Goal: Task Accomplishment & Management: Complete application form

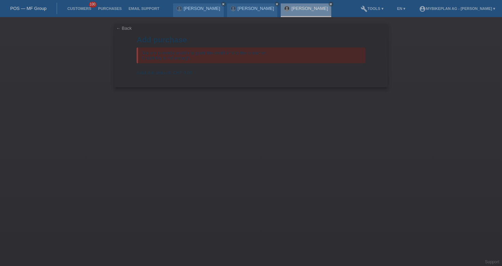
click at [42, 10] on link "POS — MF Group" at bounding box center [28, 8] width 36 height 5
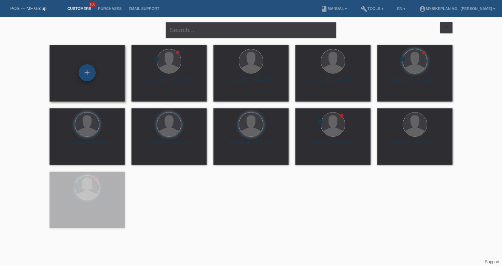
click at [89, 73] on div "+" at bounding box center [86, 72] width 17 height 17
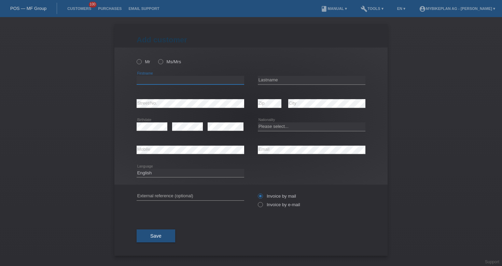
click at [186, 78] on input "text" at bounding box center [191, 80] width 108 height 9
paste input "[PERSON_NAME]"
type input "[PERSON_NAME]"
click at [311, 80] on input "text" at bounding box center [312, 80] width 108 height 9
paste input "[PERSON_NAME]"
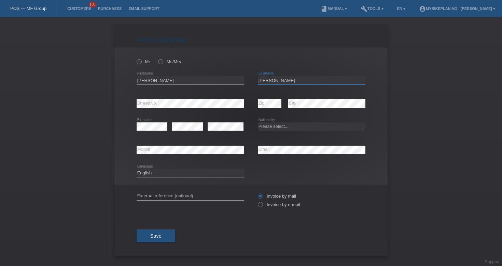
type input "[PERSON_NAME]"
click at [177, 81] on input "[PERSON_NAME]" at bounding box center [191, 80] width 108 height 9
paste input "[PERSON_NAME]"
type input "[PERSON_NAME]"
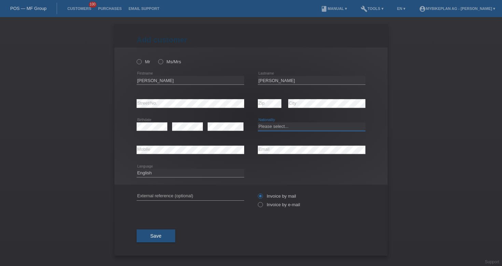
click at [282, 129] on select "Please select... Switzerland Austria Germany Liechtenstein ------------ Afghani…" at bounding box center [312, 126] width 108 height 8
select select "ES"
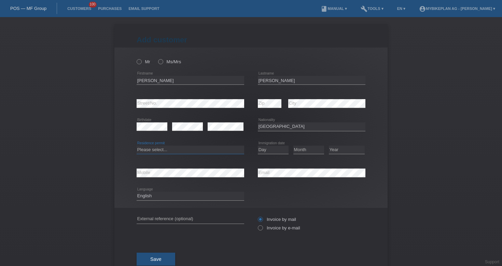
click at [176, 151] on select "Please select... C B B - Refugee status Other" at bounding box center [191, 149] width 108 height 8
select select "B"
click at [274, 150] on select "Day 01 02 03 04 05 06 07 08 09 10 11" at bounding box center [273, 149] width 31 height 8
select select "01"
click at [307, 151] on select "Month 01 02 03 04 05 06 07 08 09 10 11" at bounding box center [308, 149] width 31 height 8
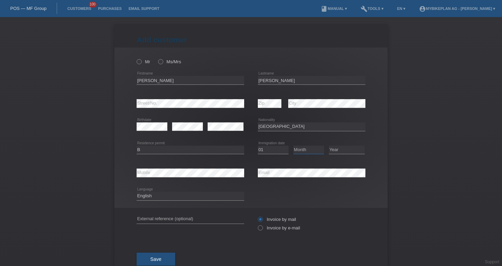
select select "07"
click at [341, 146] on select "Year 2025 2024 2023 2022 2021 2020 2019 2018 2017 2016 2015 2014 2013 2012 2011…" at bounding box center [347, 149] width 36 height 8
select select "2024"
click at [135, 58] on icon at bounding box center [135, 58] width 0 height 0
click at [137, 61] on input "Mr" at bounding box center [139, 61] width 4 height 4
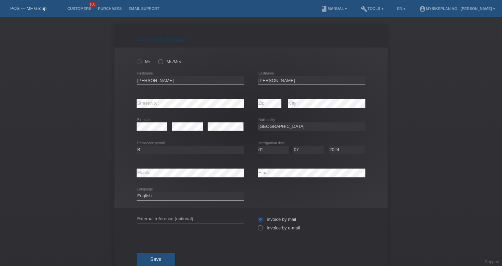
radio input "true"
click at [276, 229] on label "Invoice by e-mail" at bounding box center [279, 227] width 42 height 5
click at [262, 229] on input "Invoice by e-mail" at bounding box center [260, 229] width 4 height 9
radio input "true"
click at [174, 221] on input "text" at bounding box center [191, 219] width 108 height 9
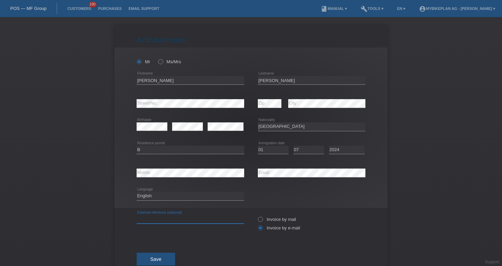
paste input "43896315262"
type input "43896315262"
click at [162, 261] on button "Save" at bounding box center [156, 258] width 39 height 13
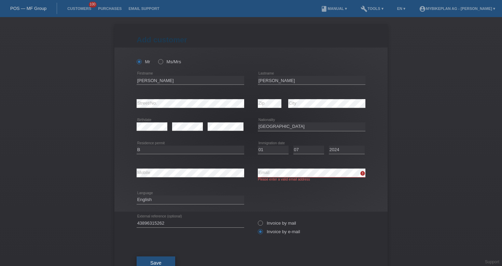
click at [153, 262] on span "Save" at bounding box center [155, 262] width 11 height 5
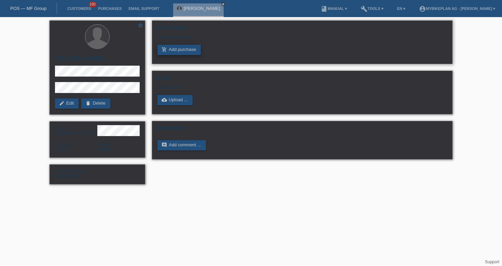
click at [186, 49] on link "add_shopping_cart Add purchase" at bounding box center [178, 50] width 43 height 10
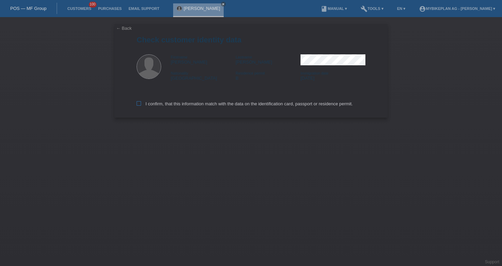
click at [227, 106] on label "I confirm, that this information match with the data on the identification card…" at bounding box center [245, 103] width 216 height 5
click at [141, 105] on input "I confirm, that this information match with the data on the identification card…" at bounding box center [139, 103] width 4 height 4
checkbox input "true"
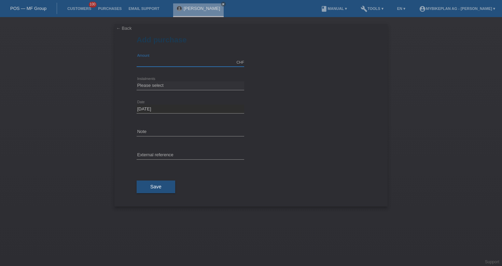
click at [192, 59] on input "text" at bounding box center [191, 62] width 108 height 9
type input "6000.00"
click at [194, 85] on select "Please select 6 instalments 12 instalments 18 instalments 24 instalments 36 ins…" at bounding box center [191, 85] width 108 height 8
select select "487"
click at [201, 153] on input "text" at bounding box center [191, 155] width 108 height 9
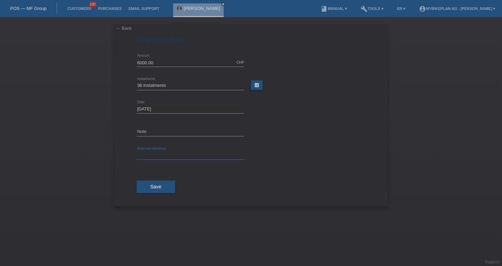
paste input "43896315262"
type input "43896315262"
click at [163, 188] on button "Save" at bounding box center [156, 186] width 39 height 13
